Goal: Transaction & Acquisition: Purchase product/service

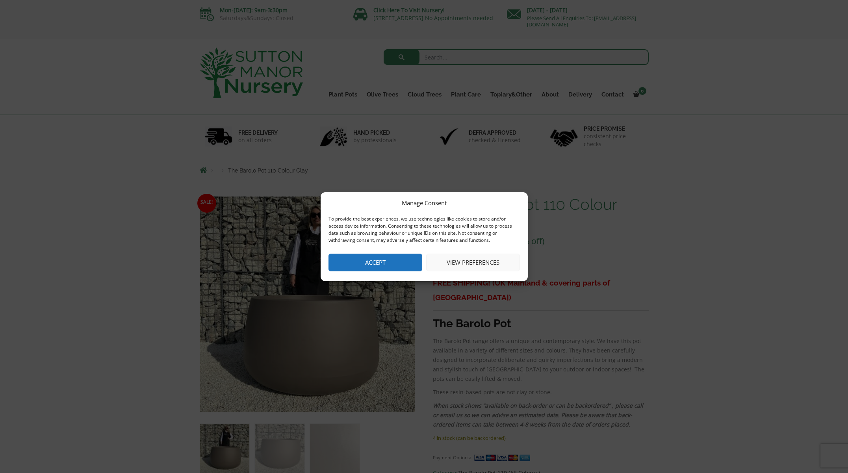
click at [372, 263] on button "Accept" at bounding box center [375, 263] width 94 height 18
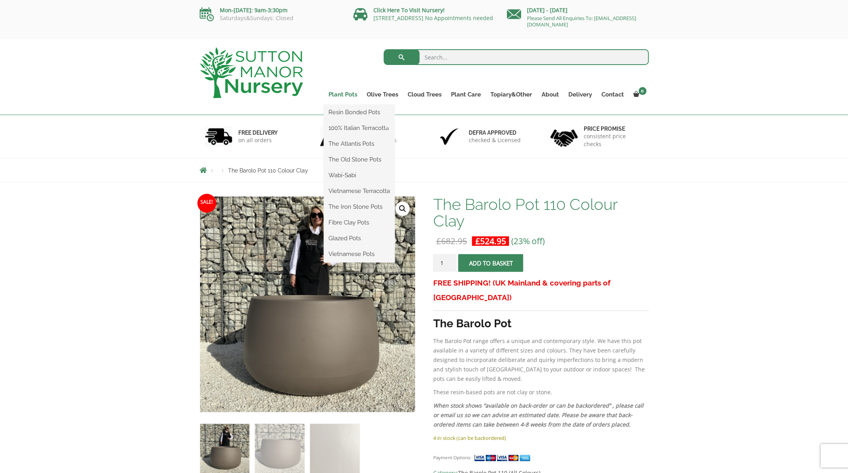
click at [348, 95] on link "Plant Pots" at bounding box center [343, 94] width 38 height 11
click at [348, 237] on link "Glazed Pots" at bounding box center [359, 238] width 71 height 12
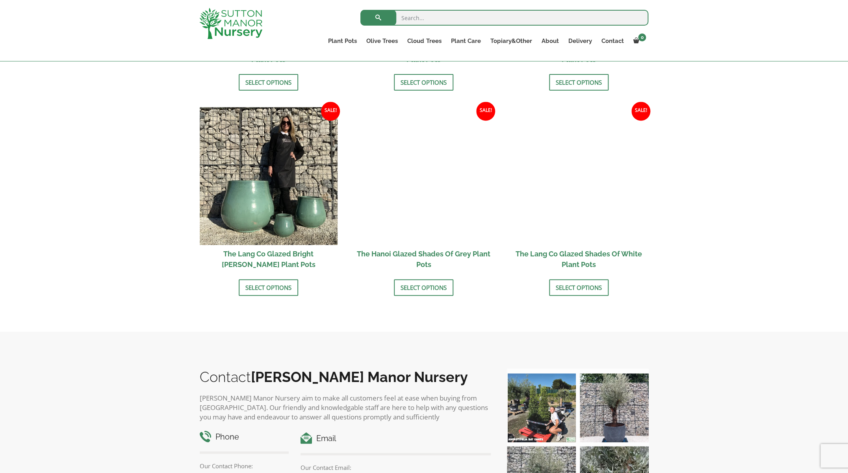
scroll to position [775, 0]
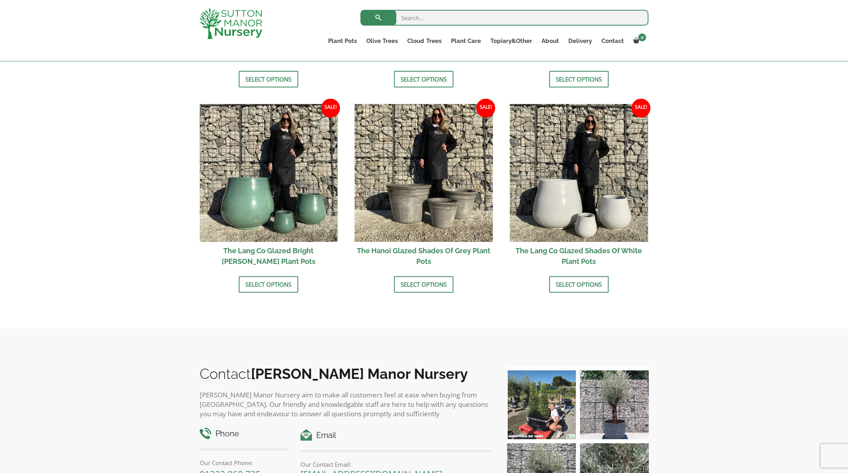
click at [242, 250] on h2 "The Lang Co Glazed Bright [PERSON_NAME] Plant Pots" at bounding box center [269, 256] width 138 height 28
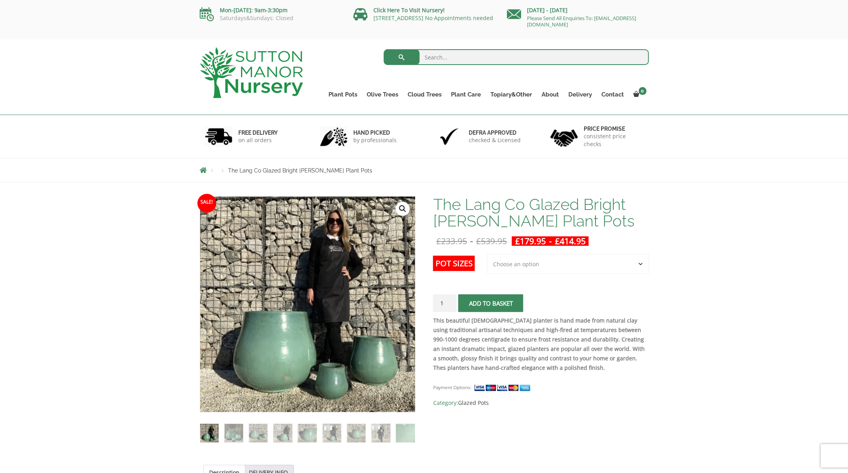
select select "Largest pot In The Picture"
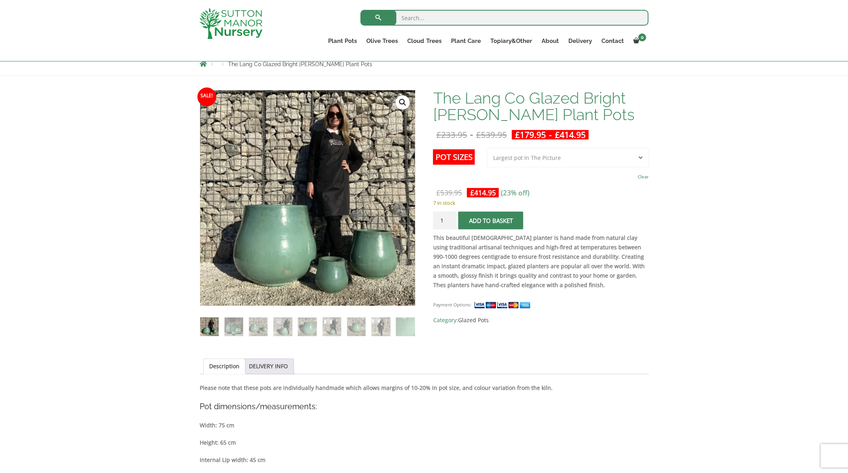
scroll to position [93, 0]
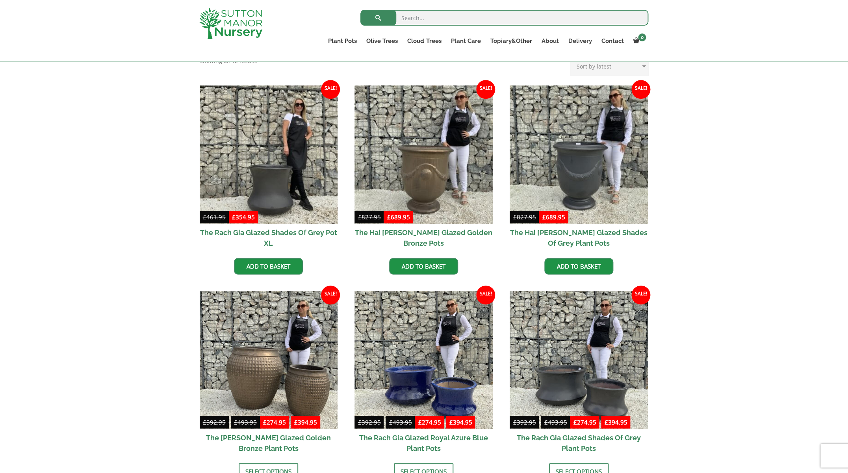
scroll to position [173, 0]
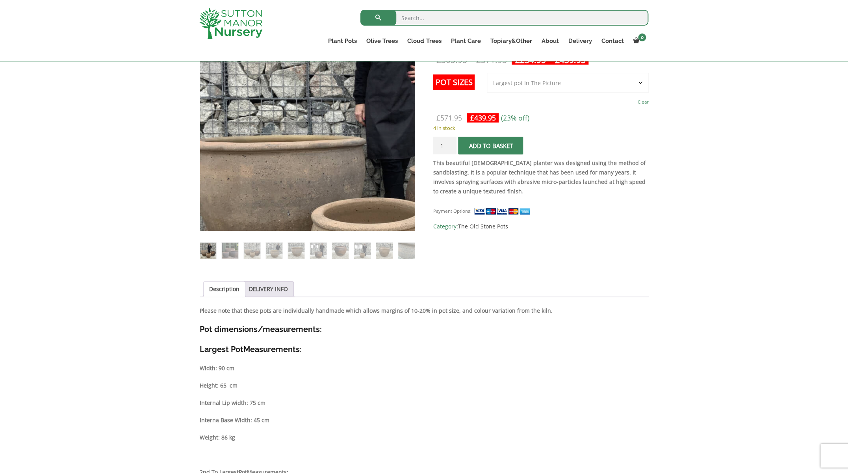
scroll to position [177, 0]
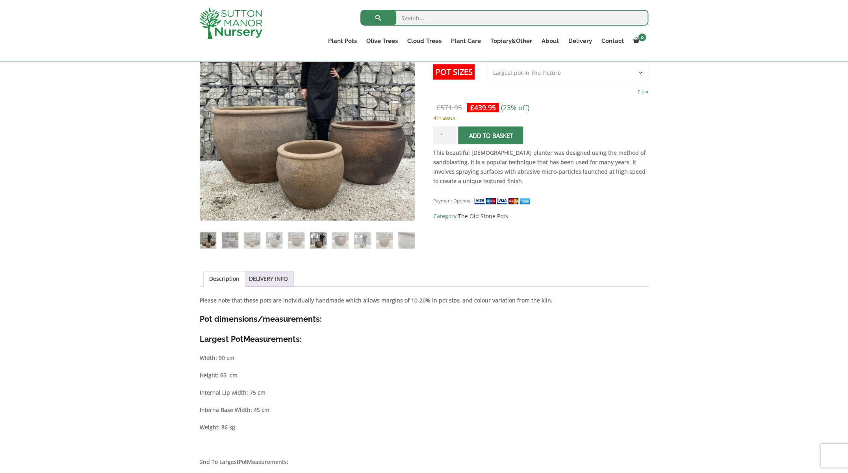
click at [317, 243] on img at bounding box center [318, 240] width 16 height 16
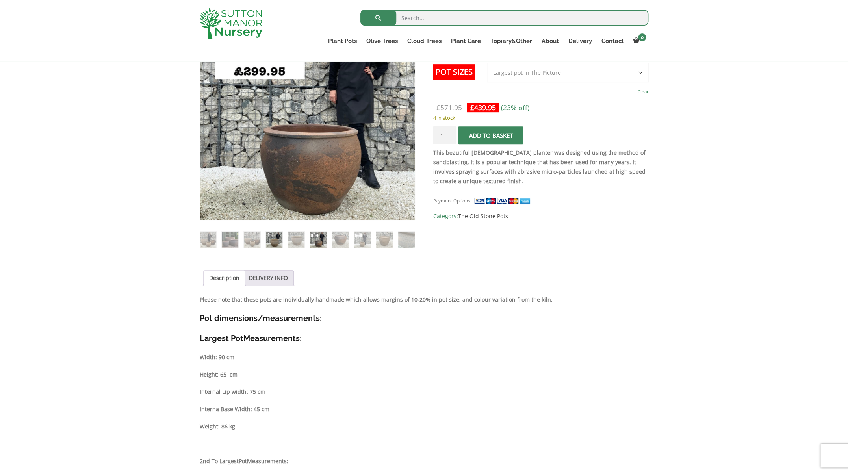
click at [271, 242] on img at bounding box center [274, 239] width 16 height 16
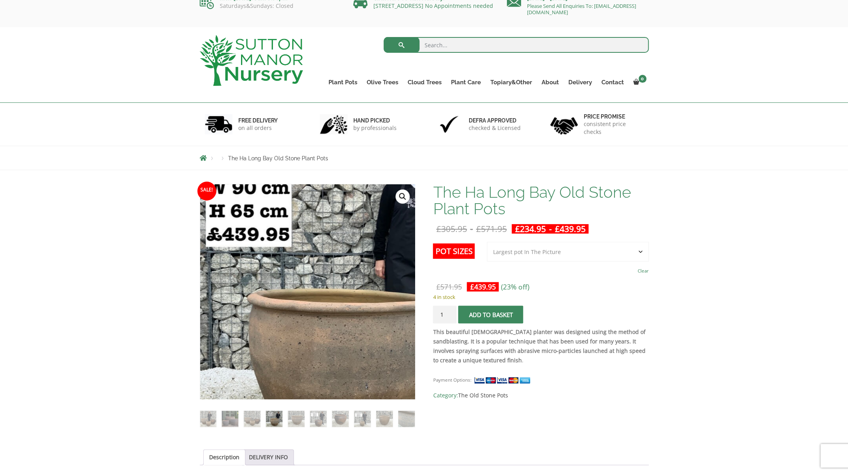
scroll to position [9, 0]
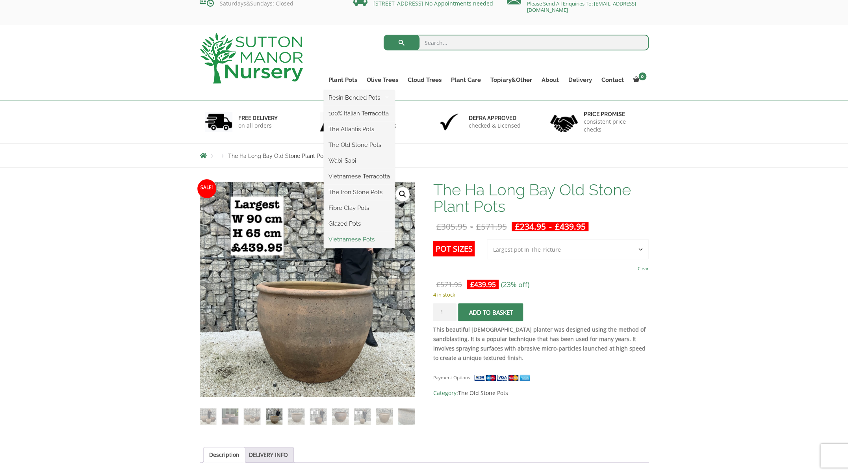
click at [343, 243] on link "Vietnamese Pots" at bounding box center [359, 239] width 71 height 12
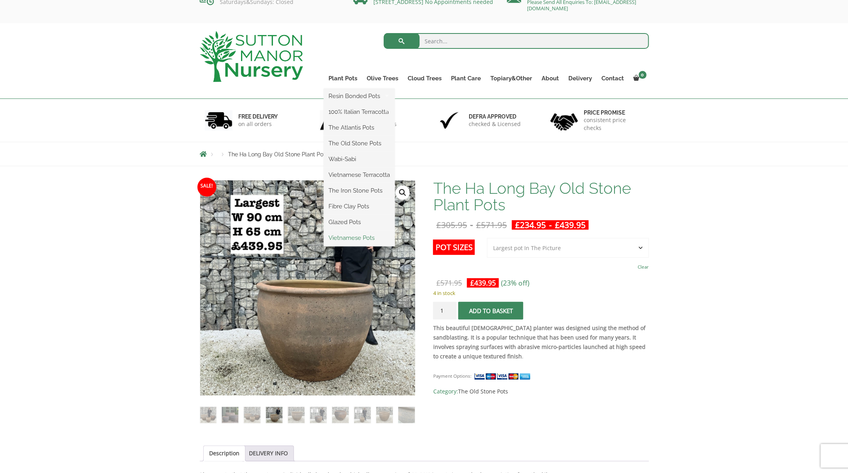
scroll to position [19, 0]
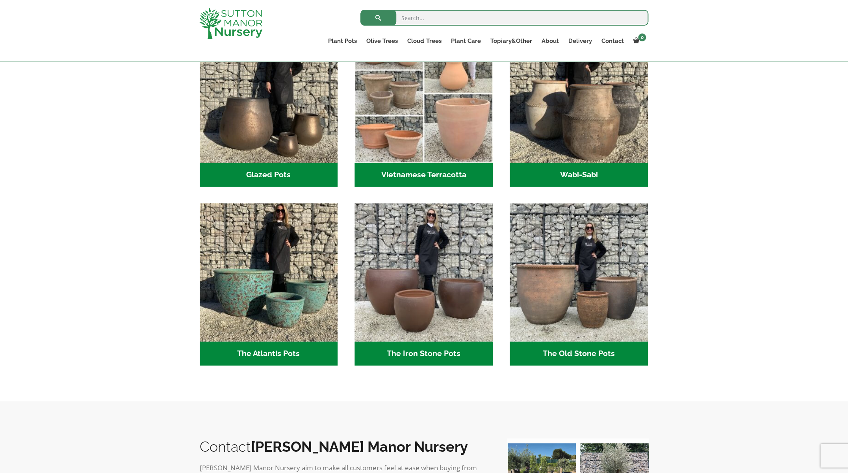
scroll to position [316, 0]
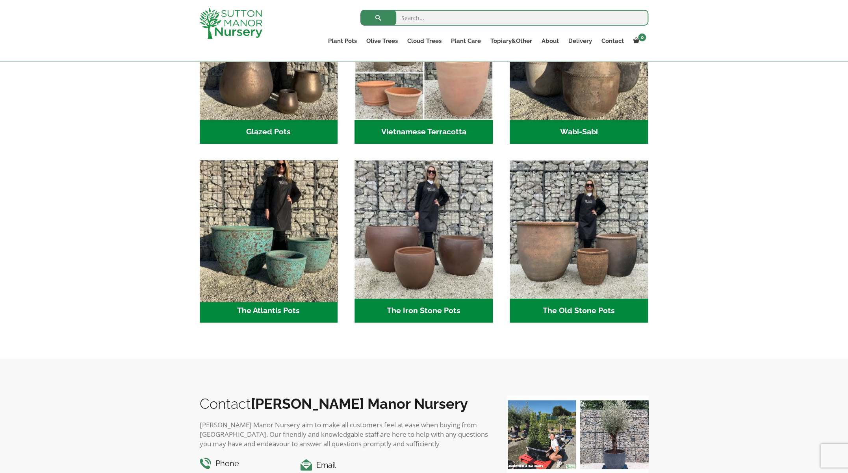
click at [276, 270] on img "Visit product category The Atlantis Pots" at bounding box center [268, 229] width 145 height 145
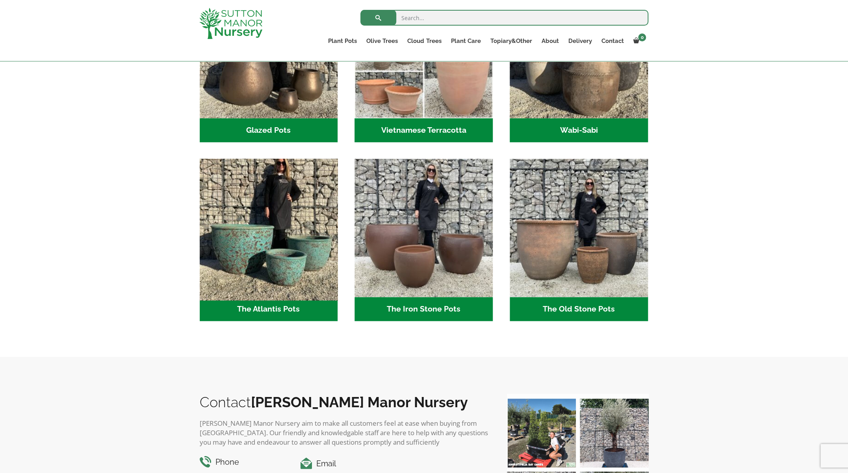
scroll to position [317, 0]
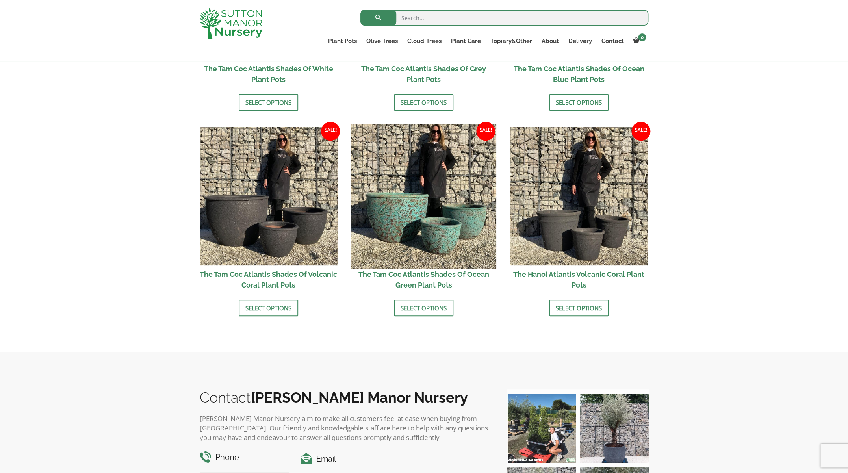
click at [403, 222] on img at bounding box center [423, 196] width 145 height 145
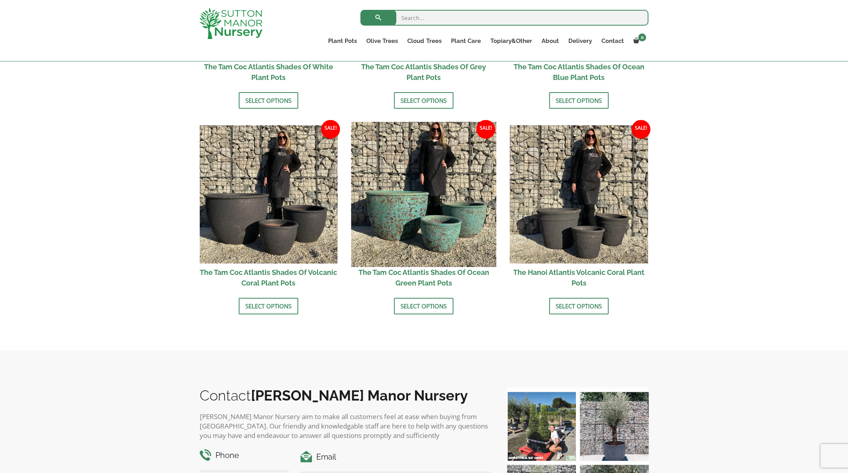
scroll to position [618, 0]
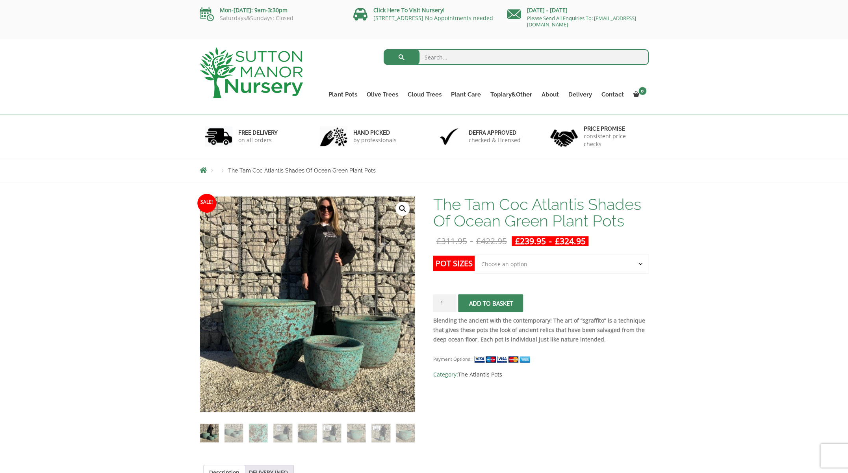
select select "Click here to buy the 2nd to Largest Pot In The Picture"
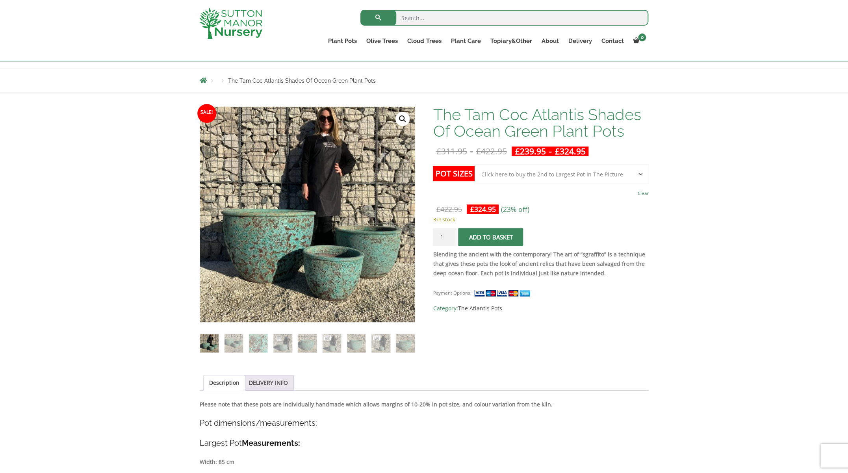
scroll to position [57, 0]
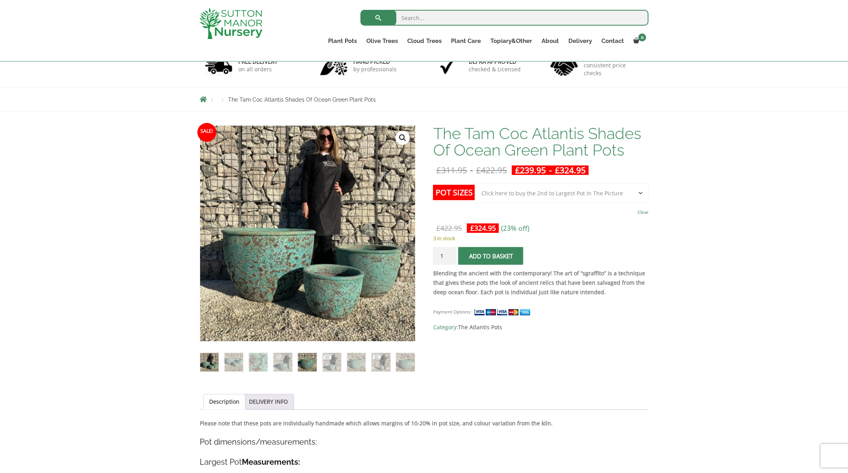
click at [303, 366] on img at bounding box center [307, 362] width 19 height 19
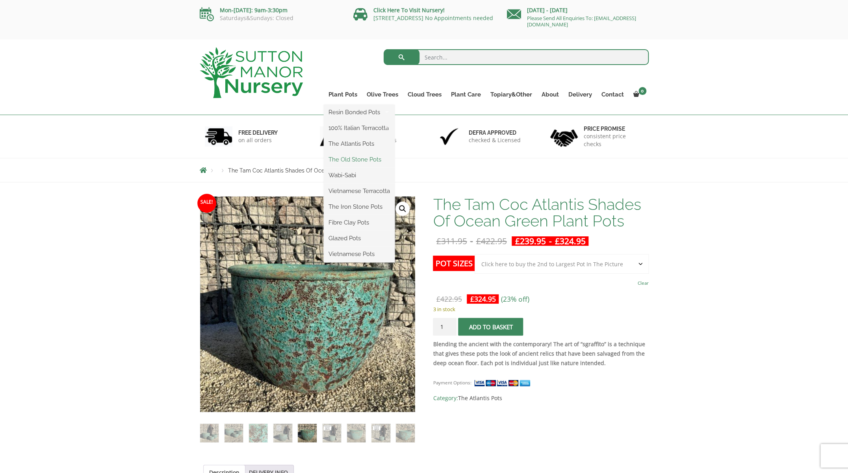
click at [351, 161] on link "The Old Stone Pots" at bounding box center [359, 160] width 71 height 12
